Goal: Information Seeking & Learning: Learn about a topic

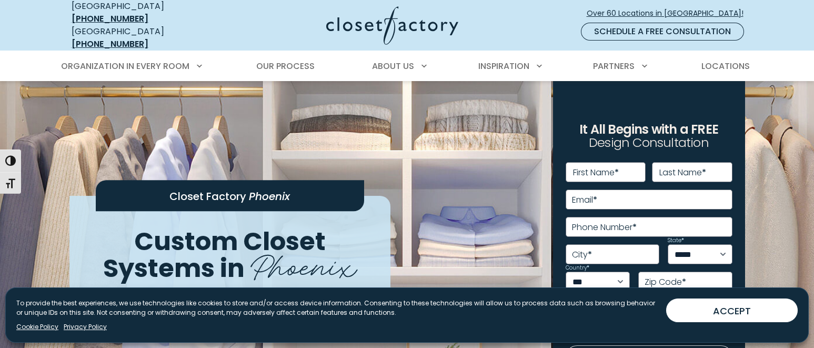
drag, startPoint x: 599, startPoint y: 0, endPoint x: 404, endPoint y: 250, distance: 317.0
click at [404, 250] on div "Closet Factory Phoenix Custom Closet Systems in Phoenix" at bounding box center [292, 252] width 459 height 112
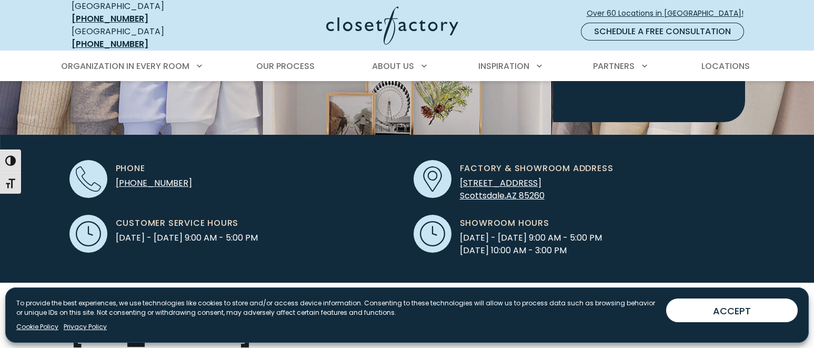
scroll to position [293, 0]
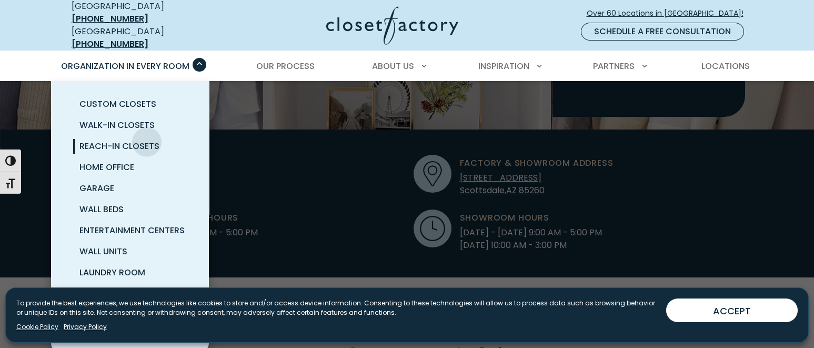
click at [147, 140] on span "Reach-In Closets" at bounding box center [119, 146] width 80 height 12
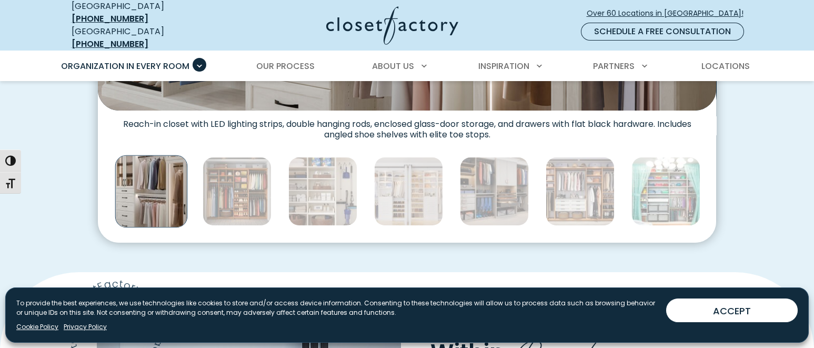
scroll to position [632, 0]
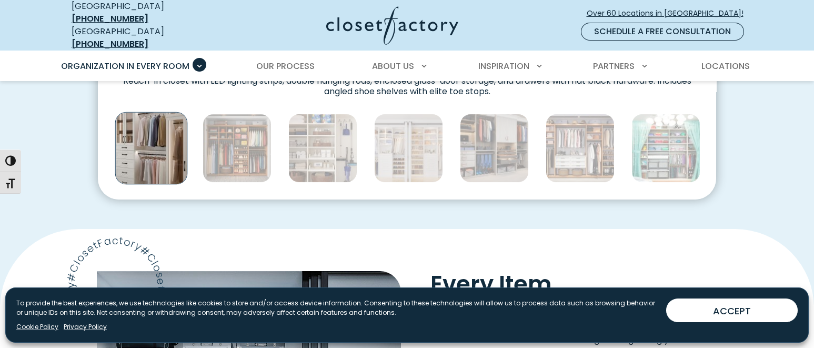
drag, startPoint x: 821, startPoint y: 28, endPoint x: 815, endPoint y: 79, distance: 51.9
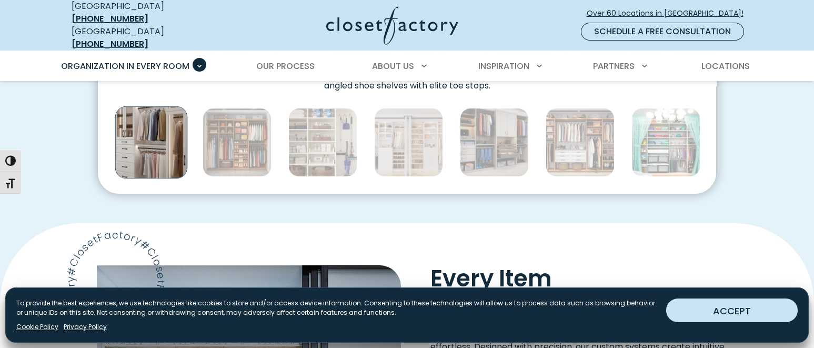
click at [730, 311] on button "ACCEPT" at bounding box center [732, 310] width 132 height 24
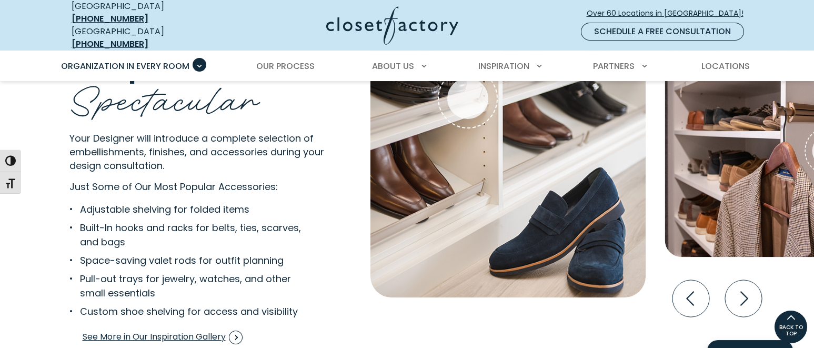
scroll to position [1967, 0]
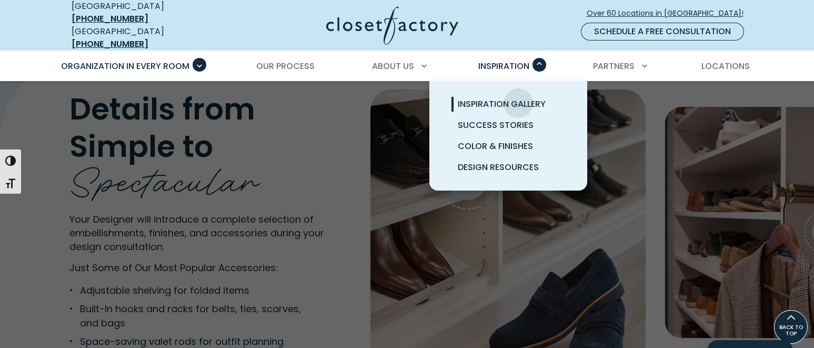
click at [519, 98] on span "Inspiration Gallery" at bounding box center [502, 104] width 88 height 12
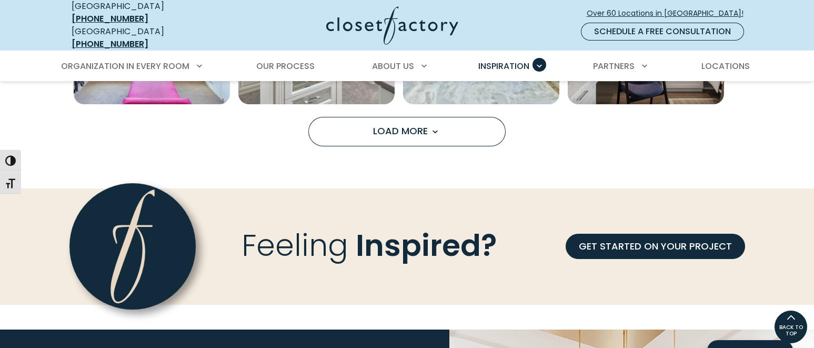
scroll to position [815, 0]
